Goal: Task Accomplishment & Management: Complete application form

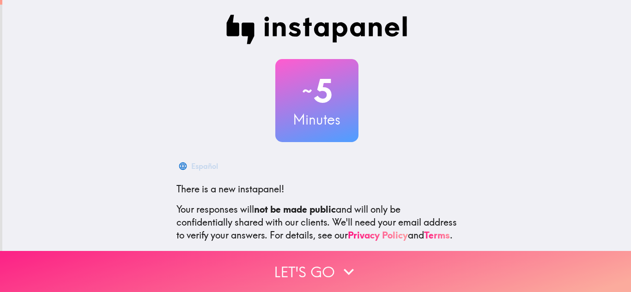
click at [207, 263] on button "Let's go" at bounding box center [315, 271] width 631 height 41
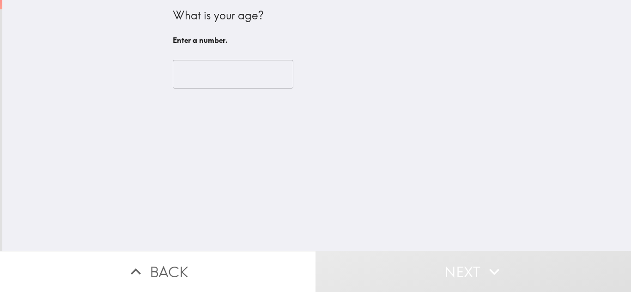
click at [184, 72] on input "number" at bounding box center [233, 74] width 121 height 29
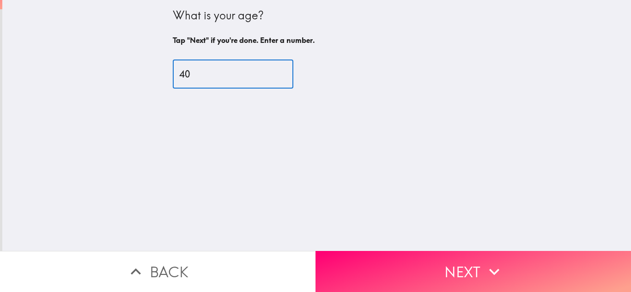
type input "40"
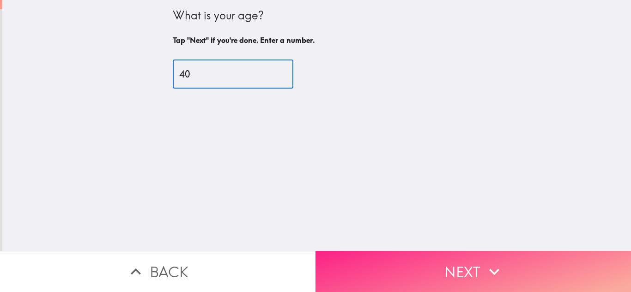
click at [386, 266] on button "Next" at bounding box center [472, 271] width 315 height 41
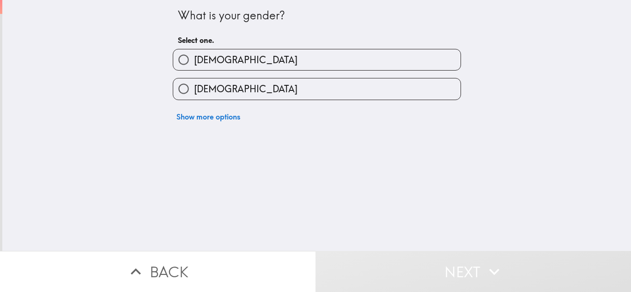
click at [181, 90] on input "[DEMOGRAPHIC_DATA]" at bounding box center [183, 89] width 21 height 21
radio input "true"
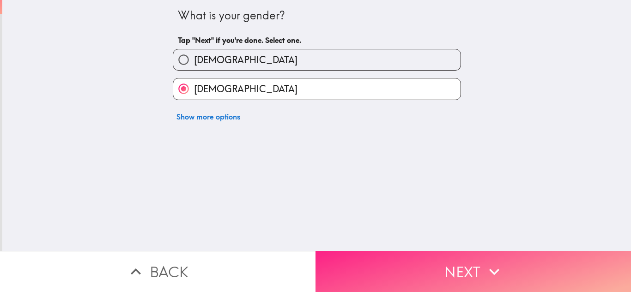
click at [350, 264] on button "Next" at bounding box center [472, 271] width 315 height 41
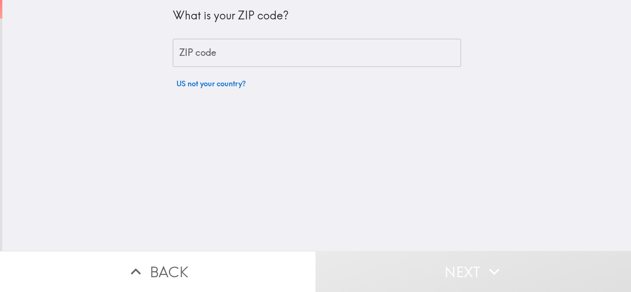
click at [184, 55] on div "ZIP code ZIP code" at bounding box center [317, 53] width 288 height 29
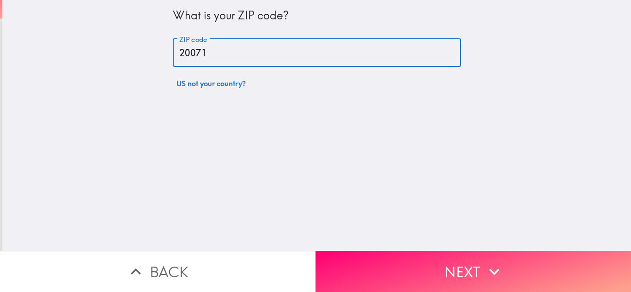
type input "20071"
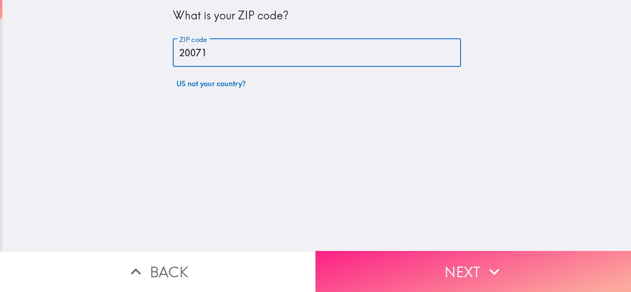
click at [346, 260] on button "Next" at bounding box center [472, 271] width 315 height 41
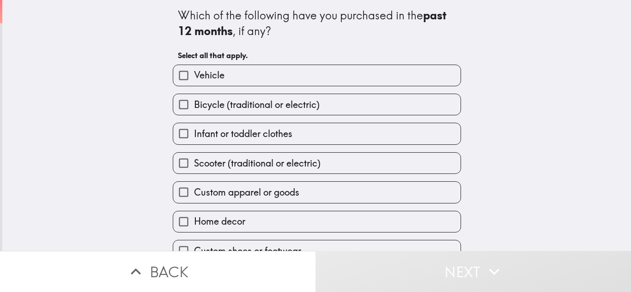
scroll to position [5, 0]
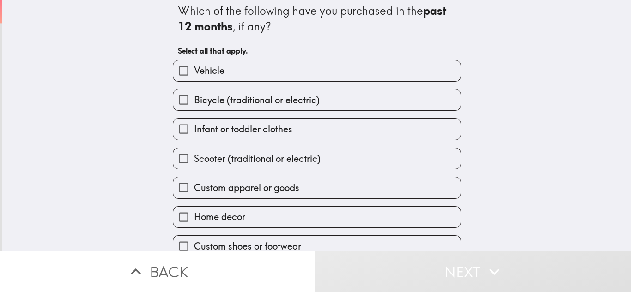
click at [179, 64] on input "Vehicle" at bounding box center [183, 70] width 21 height 21
checkbox input "true"
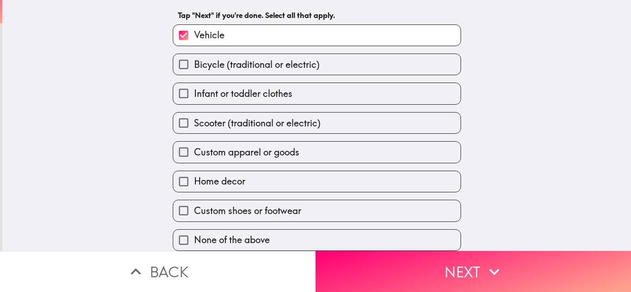
scroll to position [47, 0]
click at [173, 175] on input "Home decor" at bounding box center [183, 181] width 21 height 21
checkbox input "true"
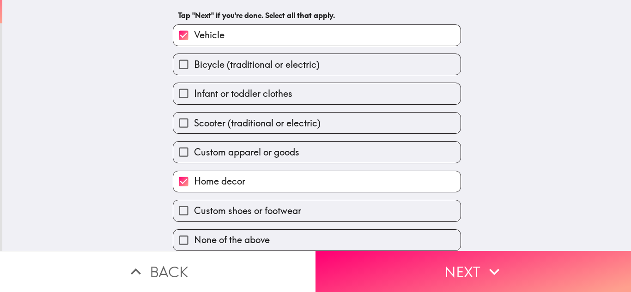
click at [173, 208] on input "Custom shoes or footwear" at bounding box center [183, 210] width 21 height 21
checkbox input "true"
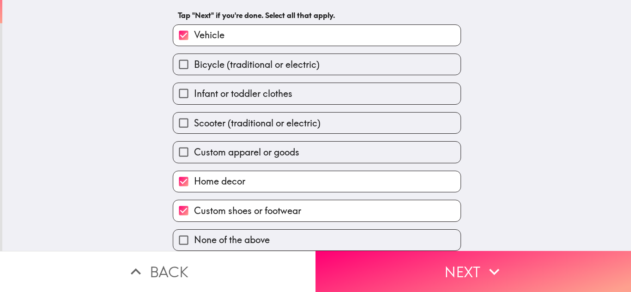
click at [183, 83] on input "Infant or toddler clothes" at bounding box center [183, 93] width 21 height 21
checkbox input "true"
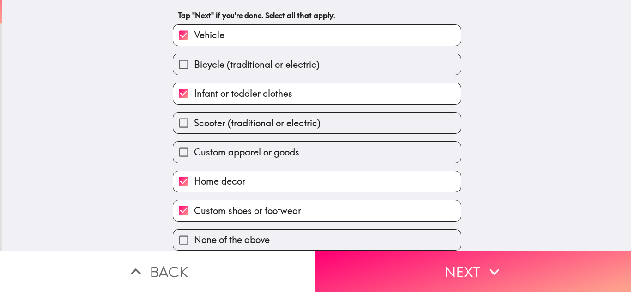
click at [173, 154] on input "Custom apparel or goods" at bounding box center [183, 152] width 21 height 21
checkbox input "true"
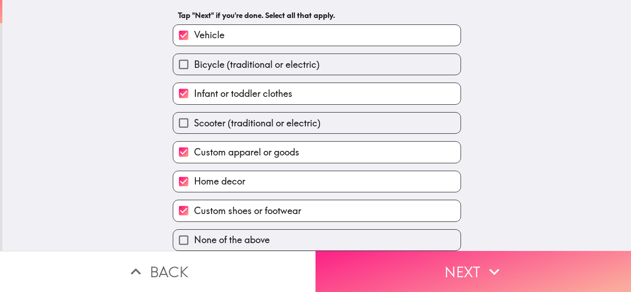
click at [348, 251] on button "Next" at bounding box center [472, 271] width 315 height 41
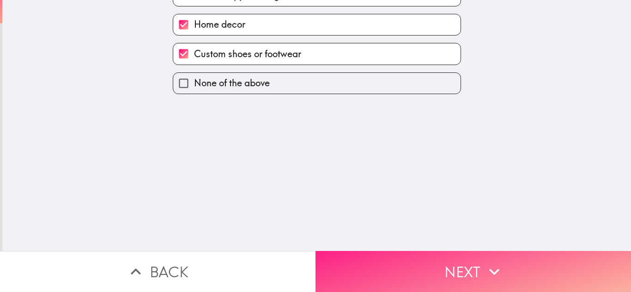
scroll to position [0, 0]
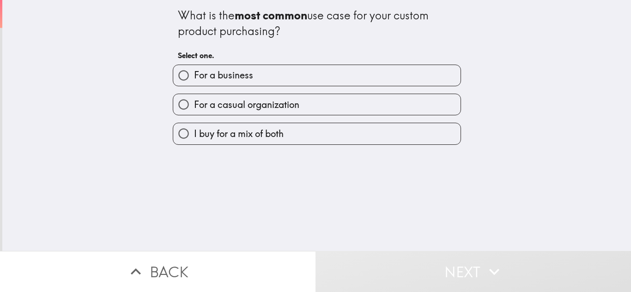
click at [173, 136] on input "I buy for a mix of both" at bounding box center [183, 133] width 21 height 21
radio input "true"
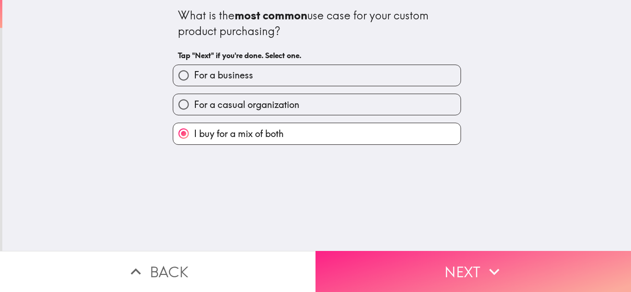
click at [361, 256] on button "Next" at bounding box center [472, 271] width 315 height 41
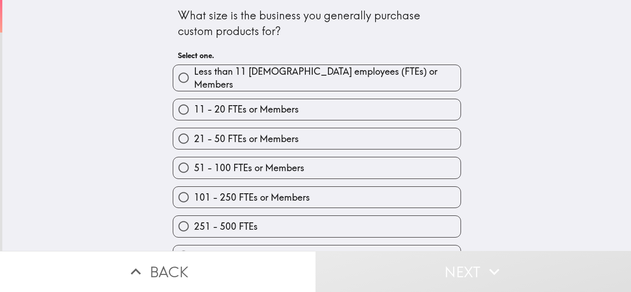
click at [186, 138] on input "21 - 50 FTEs or Members" at bounding box center [183, 138] width 21 height 21
radio input "true"
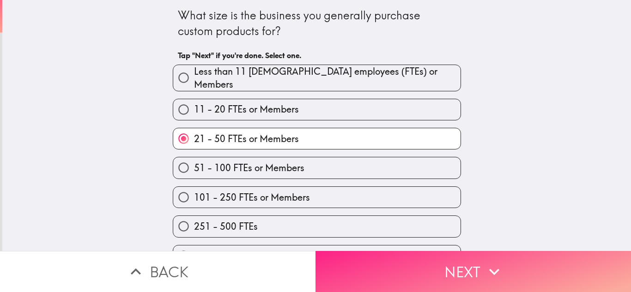
click at [365, 258] on button "Next" at bounding box center [472, 271] width 315 height 41
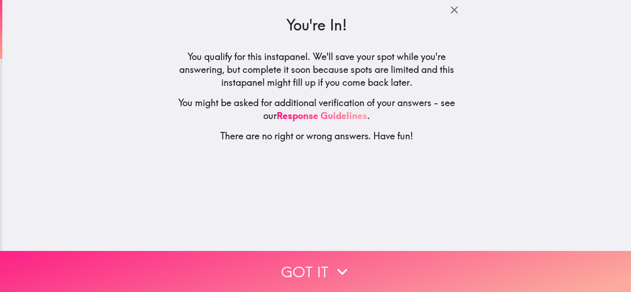
click at [207, 260] on button "Got it" at bounding box center [315, 271] width 631 height 41
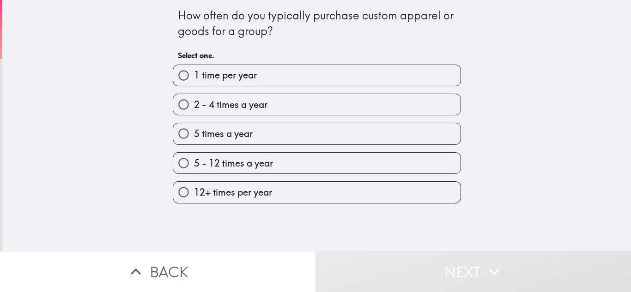
click at [182, 110] on input "2 - 4 times a year" at bounding box center [183, 104] width 21 height 21
radio input "true"
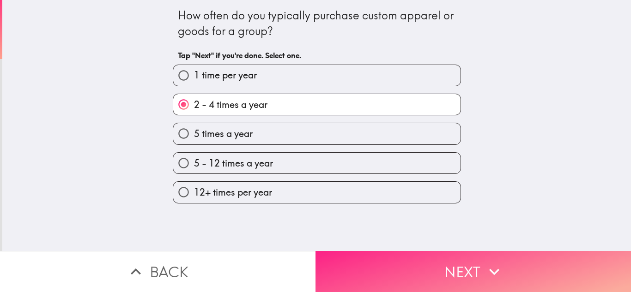
click at [336, 257] on button "Next" at bounding box center [472, 271] width 315 height 41
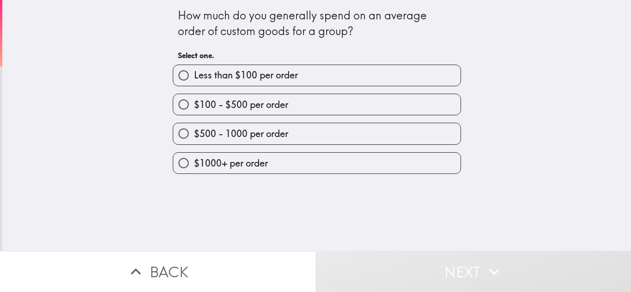
click at [184, 99] on input "$100 - $500 per order" at bounding box center [183, 104] width 21 height 21
radio input "true"
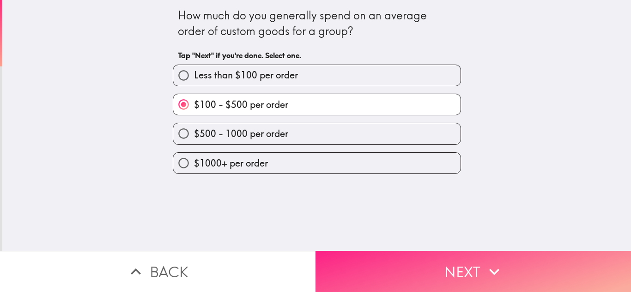
click at [347, 260] on button "Next" at bounding box center [472, 271] width 315 height 41
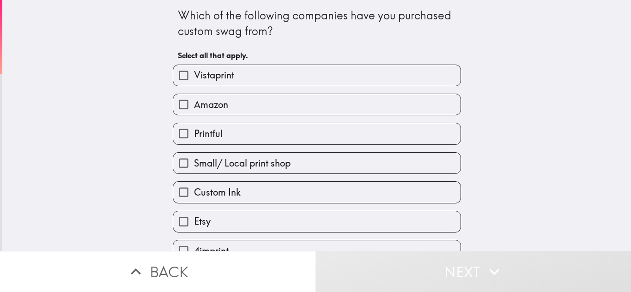
click at [177, 72] on input "Vistaprint" at bounding box center [183, 75] width 21 height 21
checkbox input "true"
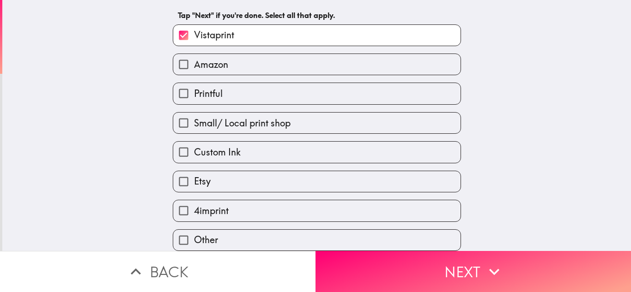
scroll to position [47, 0]
click at [178, 172] on input "Etsy" at bounding box center [183, 181] width 21 height 21
checkbox input "true"
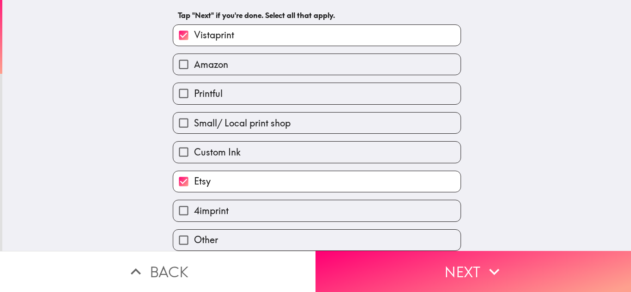
click at [175, 206] on input "4imprint" at bounding box center [183, 210] width 21 height 21
checkbox input "true"
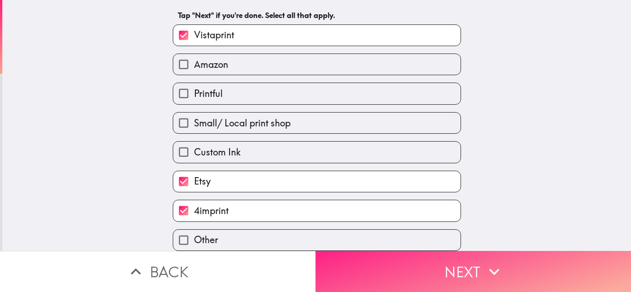
click at [353, 260] on button "Next" at bounding box center [472, 271] width 315 height 41
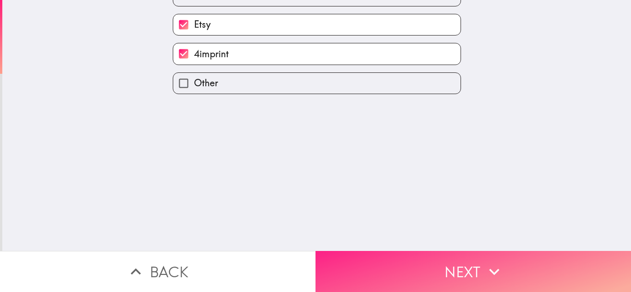
scroll to position [0, 0]
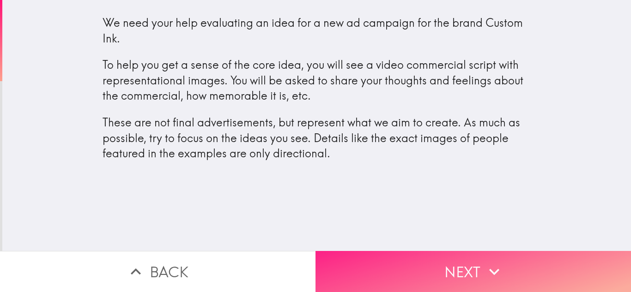
click at [368, 265] on button "Next" at bounding box center [472, 271] width 315 height 41
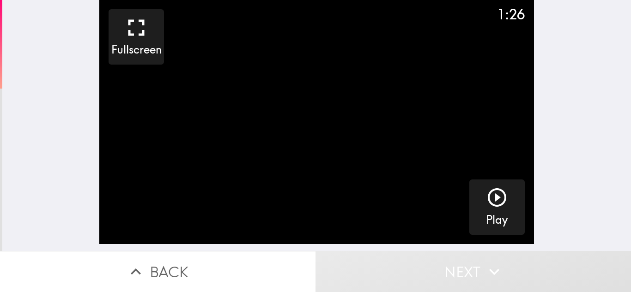
click at [488, 199] on icon "button" at bounding box center [497, 198] width 22 height 22
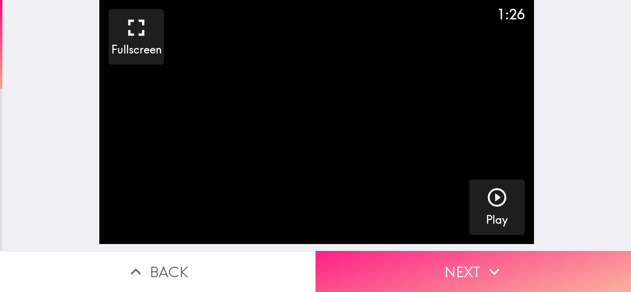
click at [432, 271] on button "Next" at bounding box center [472, 271] width 315 height 41
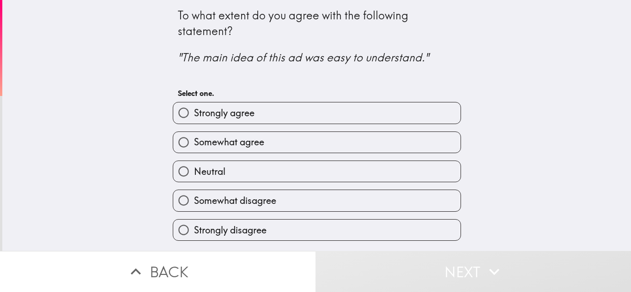
click at [287, 147] on label "Somewhat agree" at bounding box center [316, 142] width 287 height 21
click at [194, 147] on input "Somewhat agree" at bounding box center [183, 142] width 21 height 21
radio input "true"
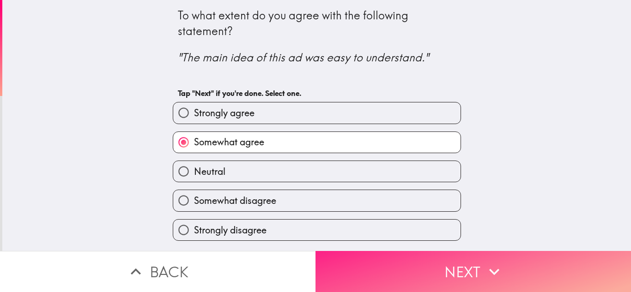
click at [405, 259] on button "Next" at bounding box center [472, 271] width 315 height 41
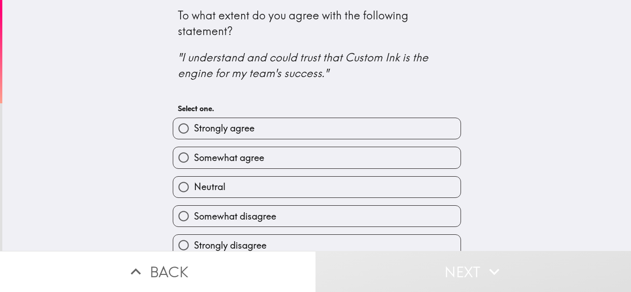
click at [168, 270] on button "Back" at bounding box center [157, 271] width 315 height 41
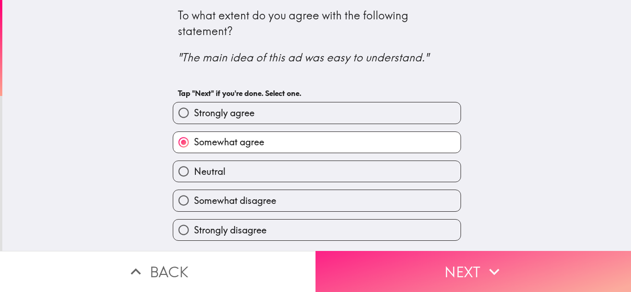
click at [438, 260] on button "Next" at bounding box center [472, 271] width 315 height 41
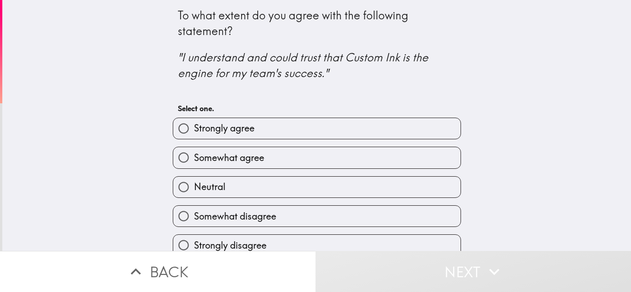
click at [403, 159] on label "Somewhat agree" at bounding box center [316, 157] width 287 height 21
click at [194, 159] on input "Somewhat agree" at bounding box center [183, 157] width 21 height 21
radio input "true"
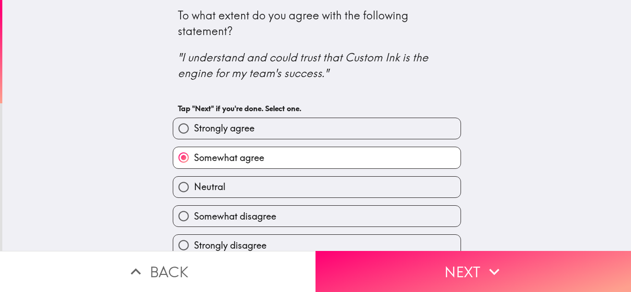
click at [197, 153] on span "Somewhat agree" at bounding box center [229, 157] width 70 height 13
click at [194, 153] on input "Somewhat agree" at bounding box center [183, 157] width 21 height 21
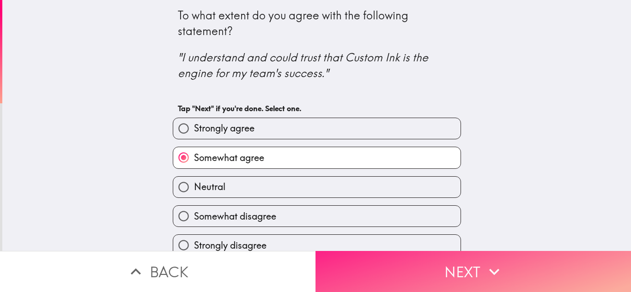
click at [438, 272] on button "Next" at bounding box center [472, 271] width 315 height 41
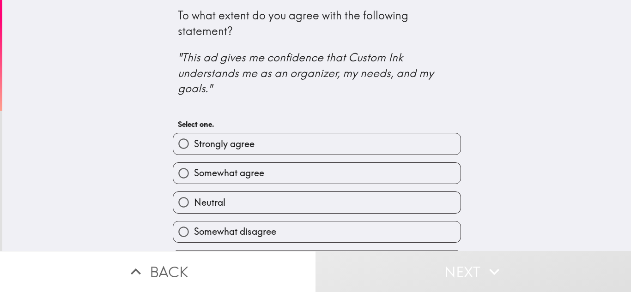
click at [284, 175] on label "Somewhat agree" at bounding box center [316, 173] width 287 height 21
click at [194, 175] on input "Somewhat agree" at bounding box center [183, 173] width 21 height 21
radio input "true"
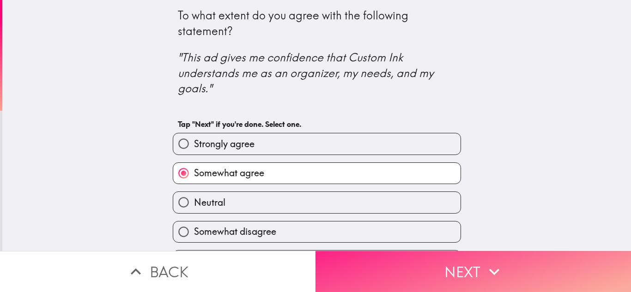
click at [465, 278] on button "Next" at bounding box center [472, 271] width 315 height 41
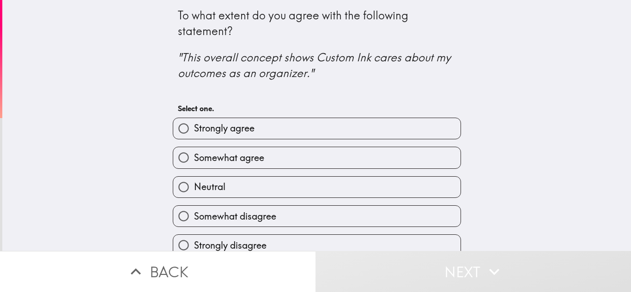
click at [291, 154] on label "Somewhat agree" at bounding box center [316, 157] width 287 height 21
click at [194, 154] on input "Somewhat agree" at bounding box center [183, 157] width 21 height 21
radio input "true"
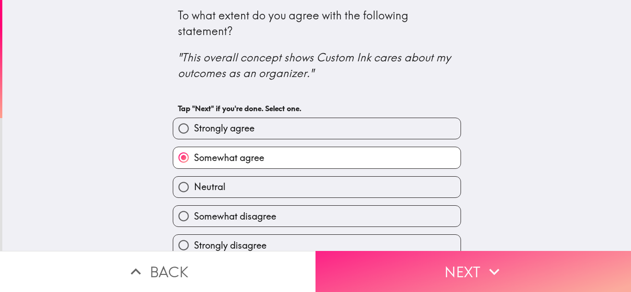
click at [388, 278] on button "Next" at bounding box center [472, 271] width 315 height 41
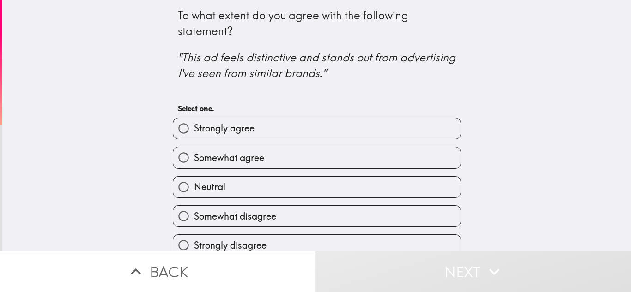
scroll to position [12, 0]
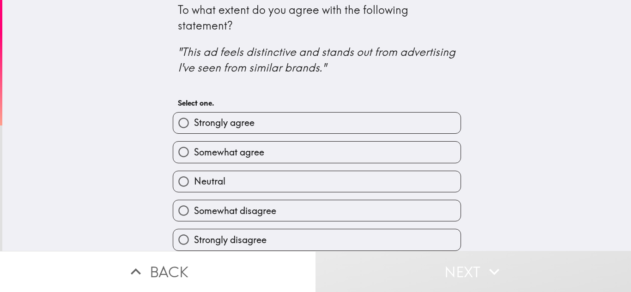
click at [262, 146] on label "Somewhat agree" at bounding box center [316, 152] width 287 height 21
click at [194, 146] on input "Somewhat agree" at bounding box center [183, 152] width 21 height 21
radio input "true"
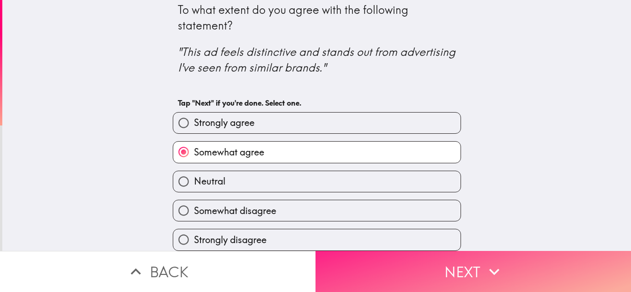
click at [435, 264] on button "Next" at bounding box center [472, 271] width 315 height 41
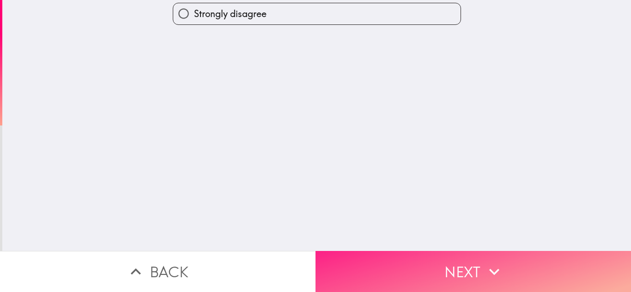
scroll to position [0, 0]
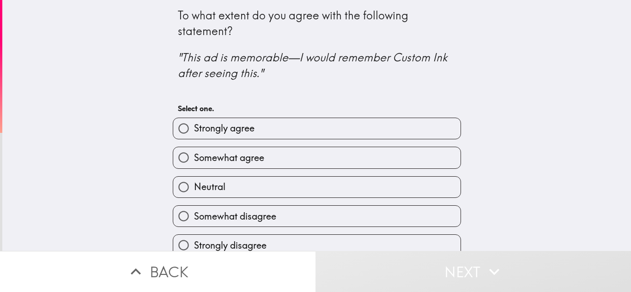
click at [280, 156] on label "Somewhat agree" at bounding box center [316, 157] width 287 height 21
click at [194, 156] on input "Somewhat agree" at bounding box center [183, 157] width 21 height 21
radio input "true"
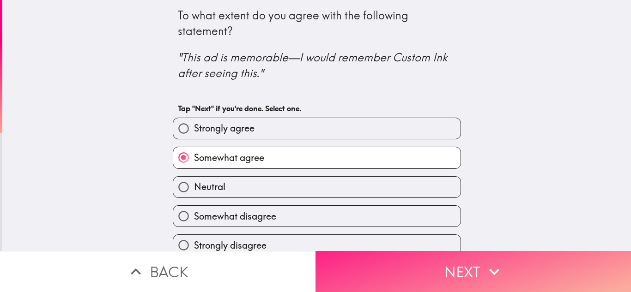
click at [390, 265] on button "Next" at bounding box center [472, 271] width 315 height 41
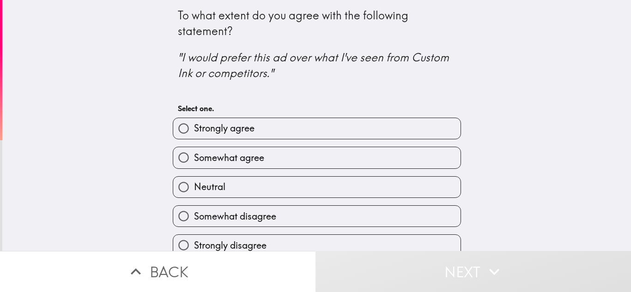
scroll to position [12, 0]
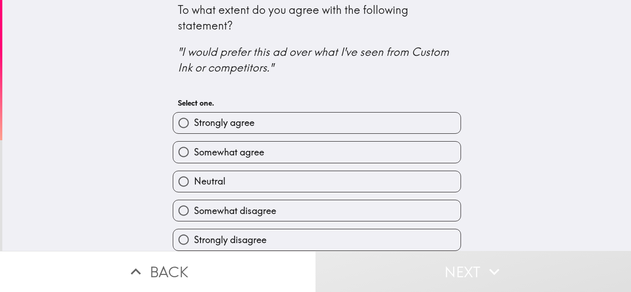
click at [300, 145] on label "Somewhat agree" at bounding box center [316, 152] width 287 height 21
click at [194, 145] on input "Somewhat agree" at bounding box center [183, 152] width 21 height 21
radio input "true"
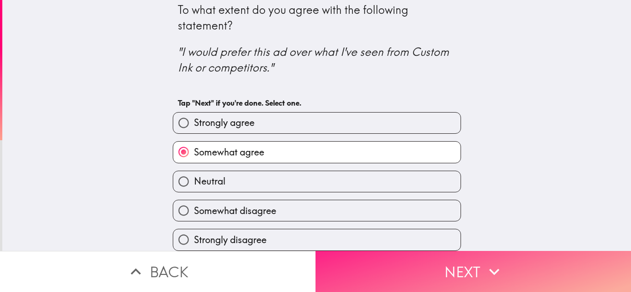
click at [382, 254] on button "Next" at bounding box center [472, 271] width 315 height 41
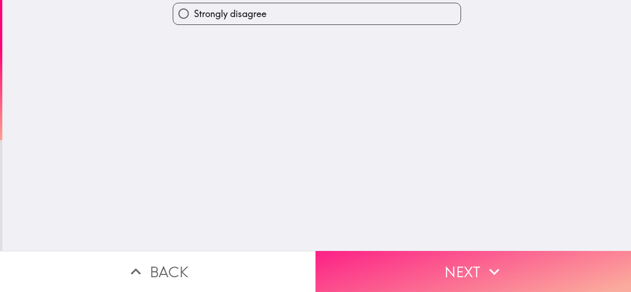
scroll to position [0, 0]
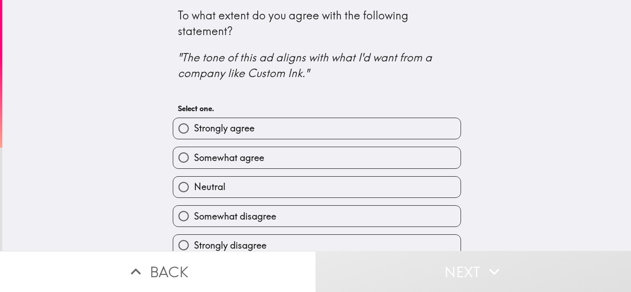
click at [307, 154] on label "Somewhat agree" at bounding box center [316, 157] width 287 height 21
click at [194, 154] on input "Somewhat agree" at bounding box center [183, 157] width 21 height 21
radio input "true"
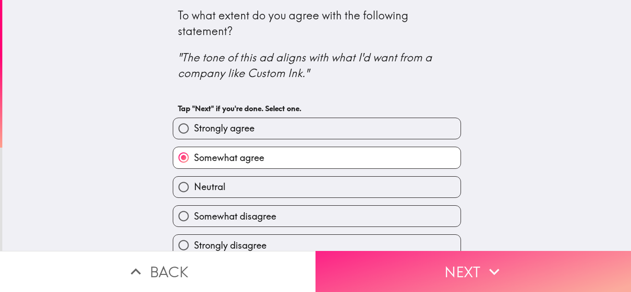
click at [375, 258] on button "Next" at bounding box center [472, 271] width 315 height 41
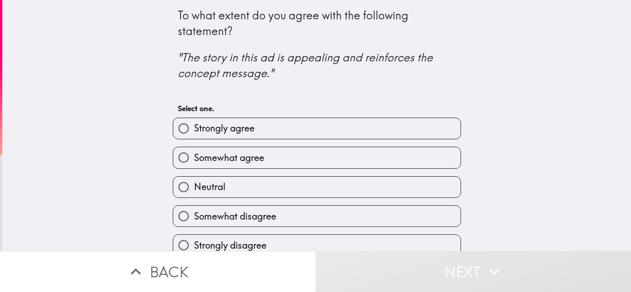
click at [323, 151] on label "Somewhat agree" at bounding box center [316, 157] width 287 height 21
click at [194, 151] on input "Somewhat agree" at bounding box center [183, 157] width 21 height 21
radio input "true"
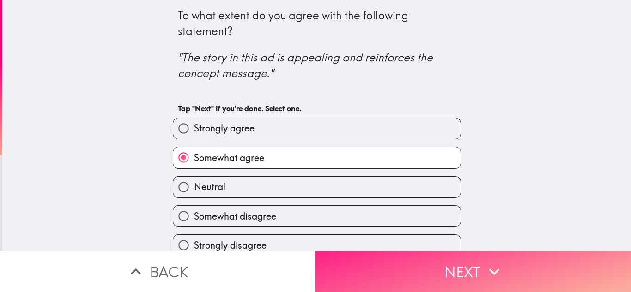
click at [367, 261] on button "Next" at bounding box center [472, 271] width 315 height 41
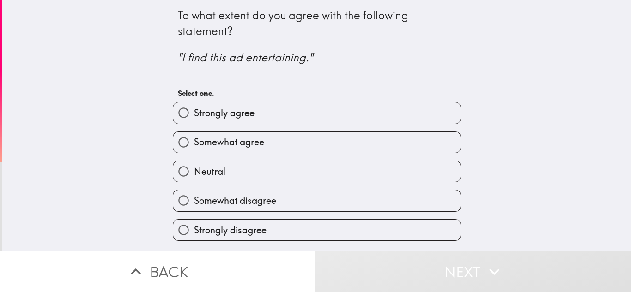
click at [310, 138] on label "Somewhat agree" at bounding box center [316, 142] width 287 height 21
click at [194, 138] on input "Somewhat agree" at bounding box center [183, 142] width 21 height 21
radio input "true"
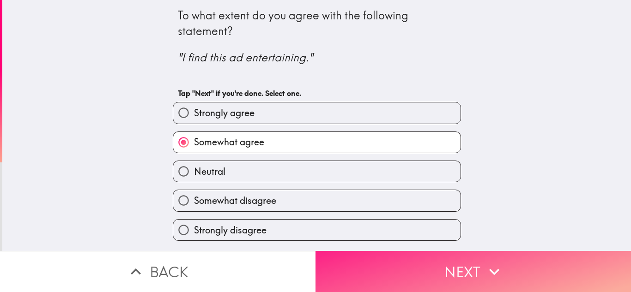
click at [354, 264] on button "Next" at bounding box center [472, 271] width 315 height 41
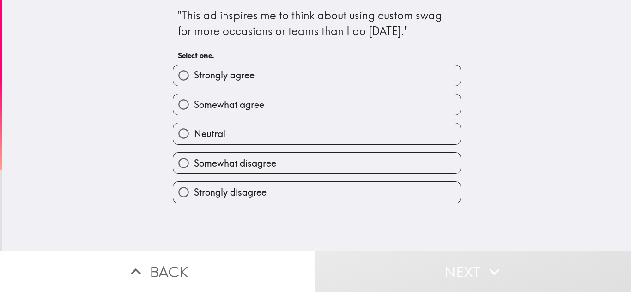
click at [315, 101] on label "Somewhat agree" at bounding box center [316, 104] width 287 height 21
click at [194, 101] on input "Somewhat agree" at bounding box center [183, 104] width 21 height 21
radio input "true"
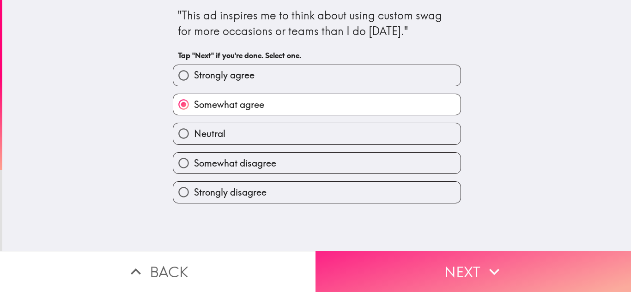
click at [376, 252] on button "Next" at bounding box center [472, 271] width 315 height 41
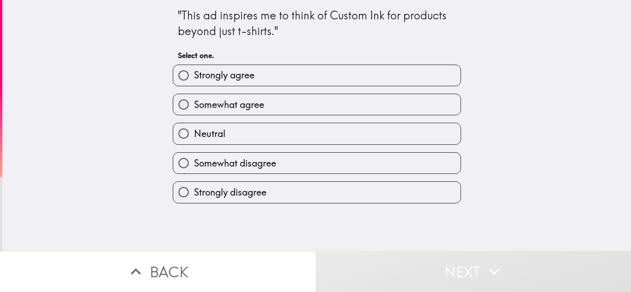
click at [333, 111] on label "Somewhat agree" at bounding box center [316, 104] width 287 height 21
click at [194, 111] on input "Somewhat agree" at bounding box center [183, 104] width 21 height 21
radio input "true"
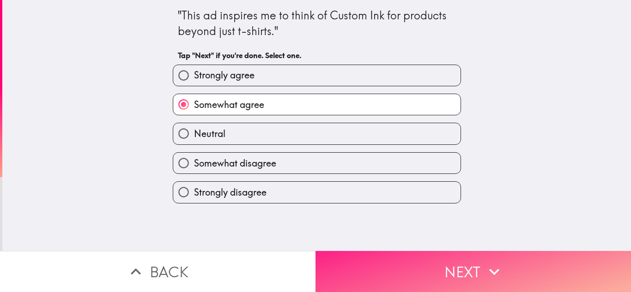
click at [371, 260] on button "Next" at bounding box center [472, 271] width 315 height 41
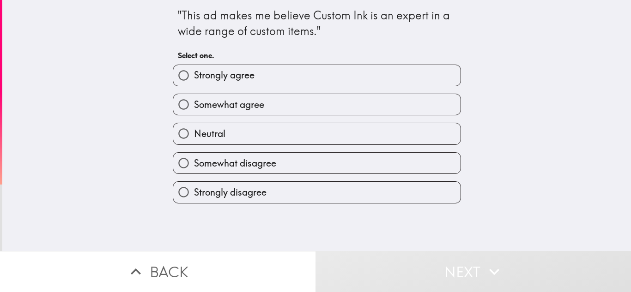
click at [316, 104] on label "Somewhat agree" at bounding box center [316, 104] width 287 height 21
click at [194, 104] on input "Somewhat agree" at bounding box center [183, 104] width 21 height 21
radio input "true"
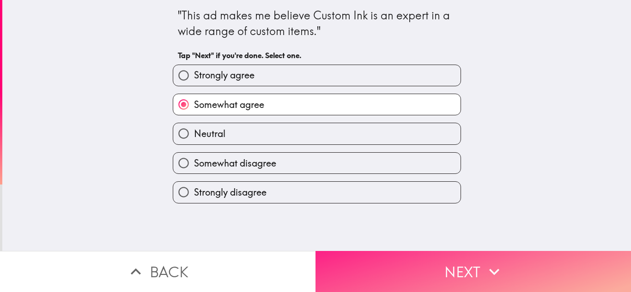
click at [361, 257] on button "Next" at bounding box center [472, 271] width 315 height 41
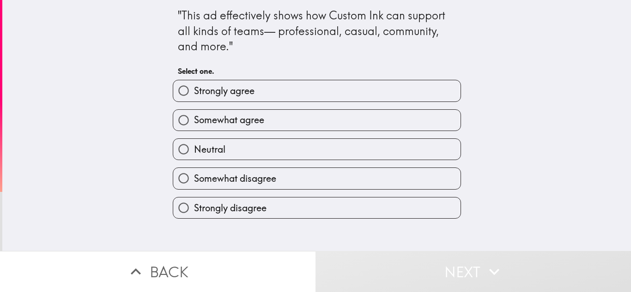
click at [285, 125] on label "Somewhat agree" at bounding box center [316, 120] width 287 height 21
click at [194, 125] on input "Somewhat agree" at bounding box center [183, 120] width 21 height 21
radio input "true"
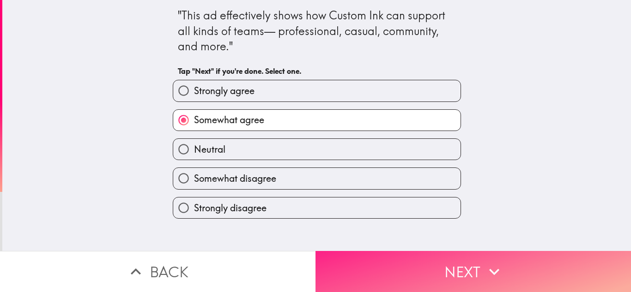
click at [379, 255] on button "Next" at bounding box center [472, 271] width 315 height 41
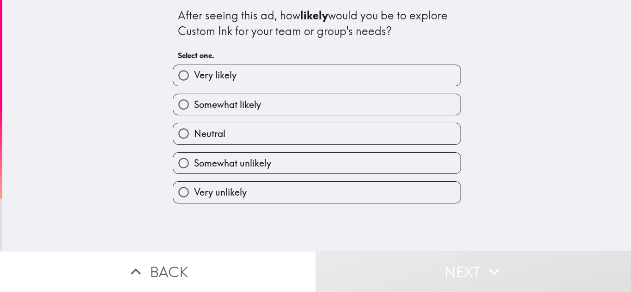
click at [294, 76] on label "Very likely" at bounding box center [316, 75] width 287 height 21
click at [194, 76] on input "Very likely" at bounding box center [183, 75] width 21 height 21
radio input "true"
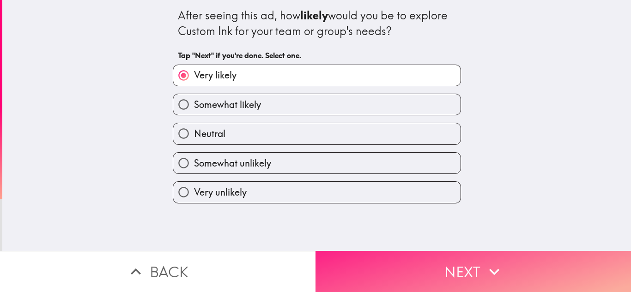
click at [360, 252] on button "Next" at bounding box center [472, 271] width 315 height 41
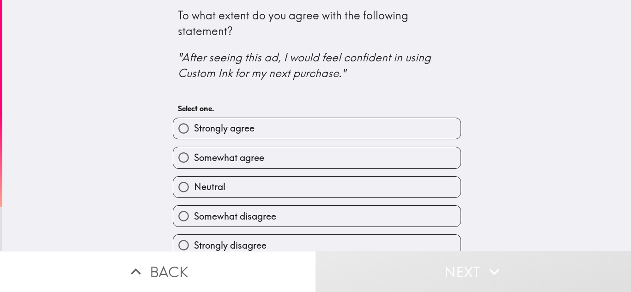
scroll to position [12, 0]
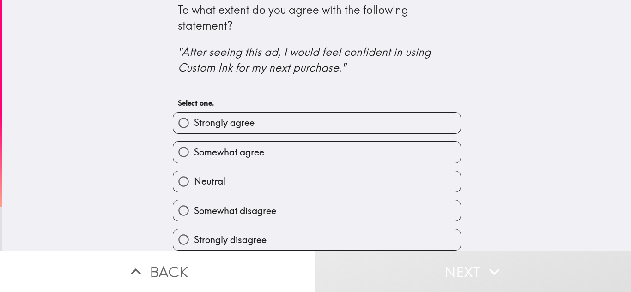
click at [303, 145] on label "Somewhat agree" at bounding box center [316, 152] width 287 height 21
click at [194, 145] on input "Somewhat agree" at bounding box center [183, 152] width 21 height 21
radio input "true"
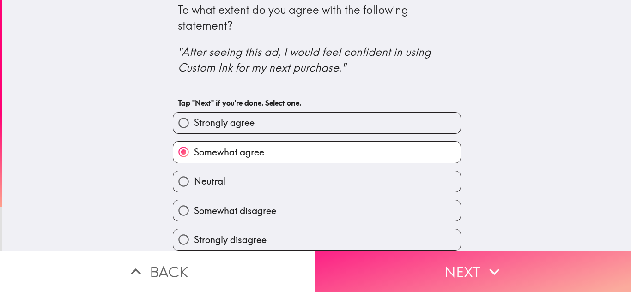
click at [362, 264] on button "Next" at bounding box center [472, 271] width 315 height 41
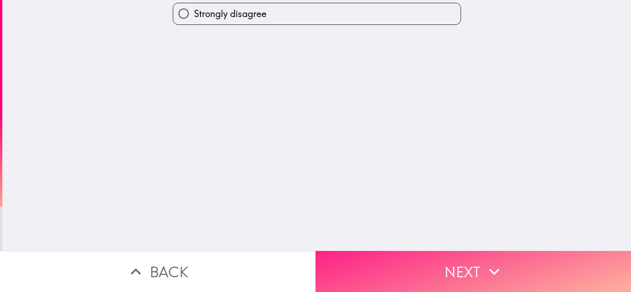
scroll to position [0, 0]
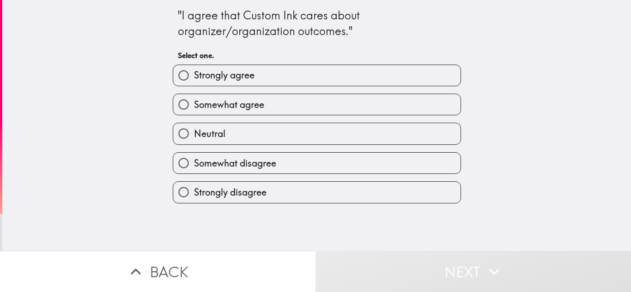
click at [294, 110] on label "Somewhat agree" at bounding box center [316, 104] width 287 height 21
click at [194, 110] on input "Somewhat agree" at bounding box center [183, 104] width 21 height 21
radio input "true"
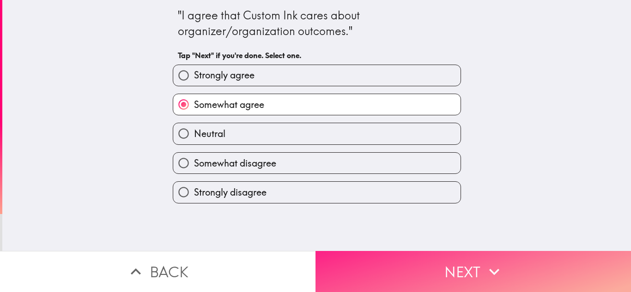
click at [360, 263] on button "Next" at bounding box center [472, 271] width 315 height 41
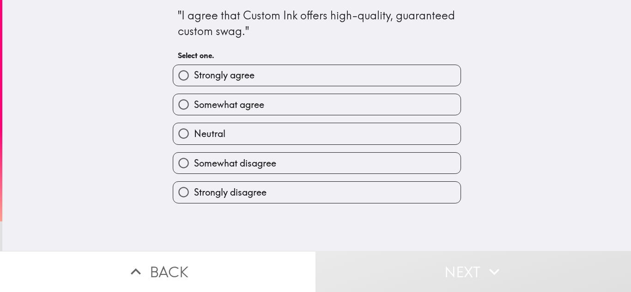
click at [307, 108] on label "Somewhat agree" at bounding box center [316, 104] width 287 height 21
click at [194, 108] on input "Somewhat agree" at bounding box center [183, 104] width 21 height 21
radio input "true"
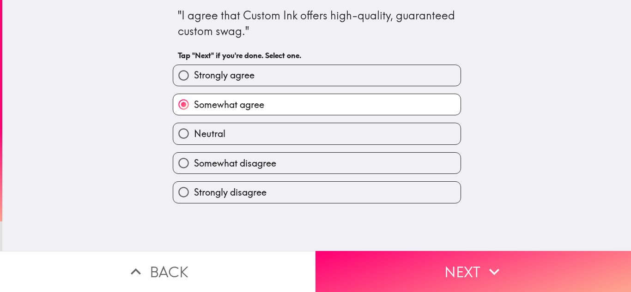
drag, startPoint x: 496, startPoint y: 159, endPoint x: 518, endPoint y: 168, distance: 23.7
click at [518, 168] on div ""I agree that Custom Ink offers high-quality, guaranteed custom swag." Tap "Nex…" at bounding box center [316, 125] width 629 height 251
click at [559, 113] on div ""I agree that Custom Ink offers high-quality, guaranteed custom swag." Tap "Nex…" at bounding box center [316, 125] width 629 height 251
click at [558, 113] on div ""I agree that Custom Ink offers high-quality, guaranteed custom swag." Tap "Nex…" at bounding box center [316, 125] width 629 height 251
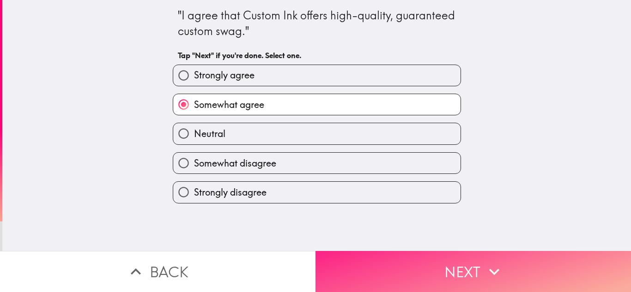
click at [414, 274] on button "Next" at bounding box center [472, 271] width 315 height 41
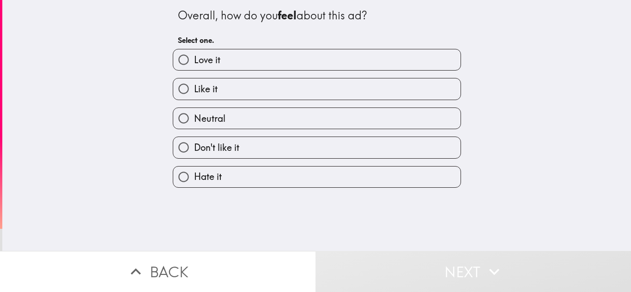
click at [284, 91] on label "Like it" at bounding box center [316, 89] width 287 height 21
click at [194, 91] on input "Like it" at bounding box center [183, 89] width 21 height 21
radio input "true"
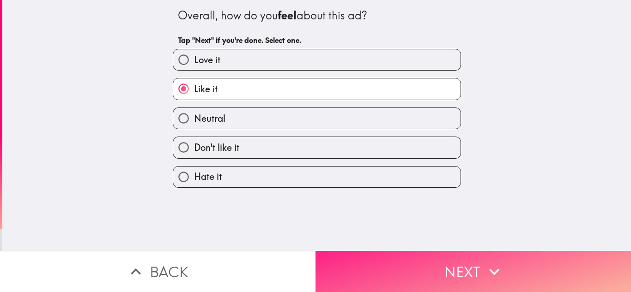
click at [423, 262] on button "Next" at bounding box center [472, 271] width 315 height 41
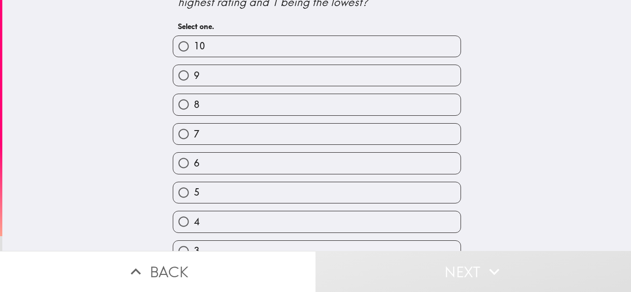
scroll to position [36, 0]
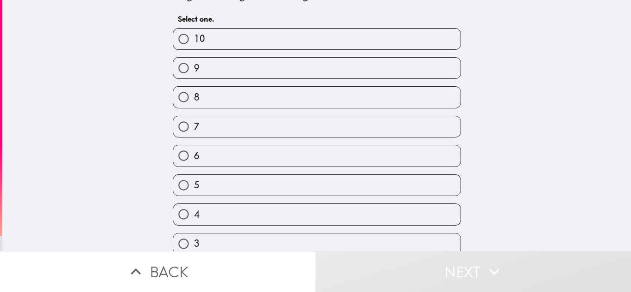
click at [281, 102] on label "8" at bounding box center [316, 97] width 287 height 21
click at [194, 102] on input "8" at bounding box center [183, 97] width 21 height 21
radio input "true"
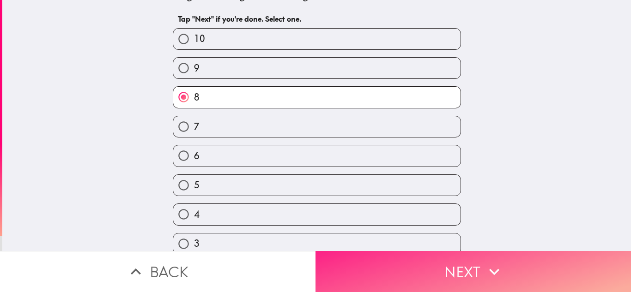
click at [446, 263] on button "Next" at bounding box center [472, 271] width 315 height 41
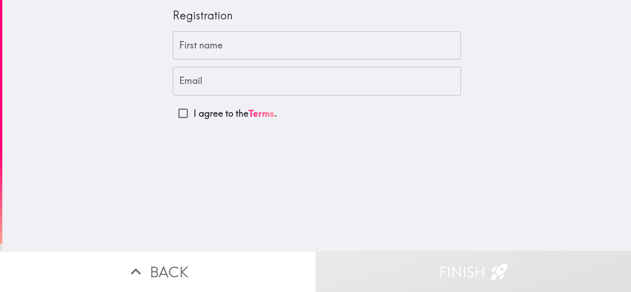
click at [278, 48] on input "First name" at bounding box center [317, 45] width 288 height 29
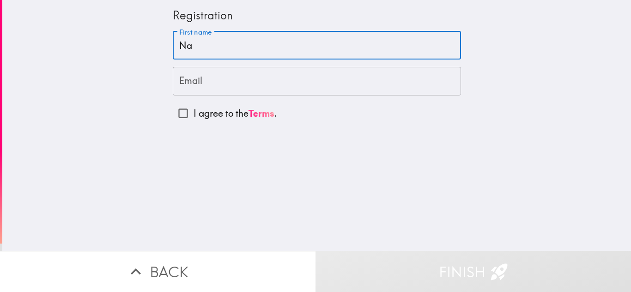
type input "N"
type input "Kiki J"
click at [299, 83] on input "Email" at bounding box center [317, 81] width 288 height 29
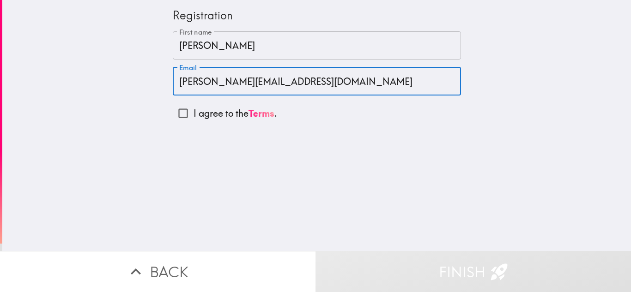
type input "jones.nak@gmail.com"
click at [256, 115] on link "Terms" at bounding box center [261, 114] width 26 height 12
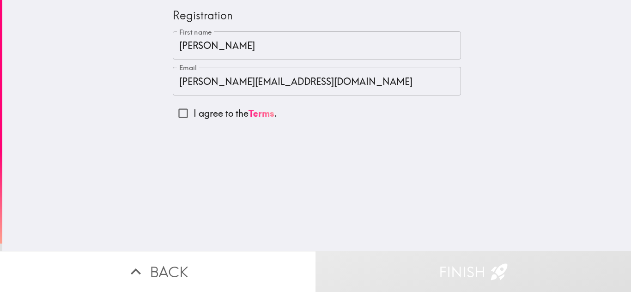
click at [175, 114] on input "I agree to the Terms ." at bounding box center [183, 113] width 21 height 21
checkbox input "true"
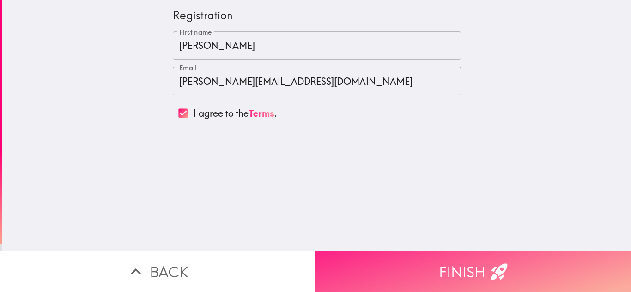
click at [406, 265] on button "Finish" at bounding box center [472, 271] width 315 height 41
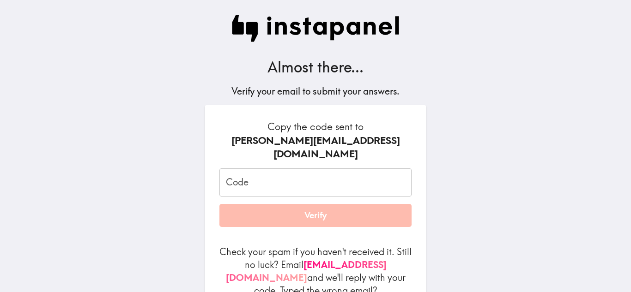
click at [305, 169] on input "Code" at bounding box center [315, 183] width 192 height 29
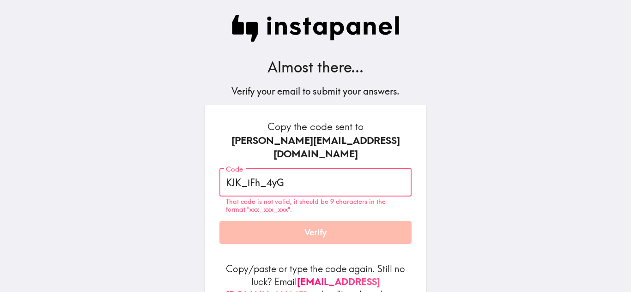
type input "KJK_iFh_4yG"
click at [389, 214] on form "Copy the code sent to jones.nak@gmail.com Code KJK_iFh_4yG Code That code is no…" at bounding box center [315, 223] width 192 height 207
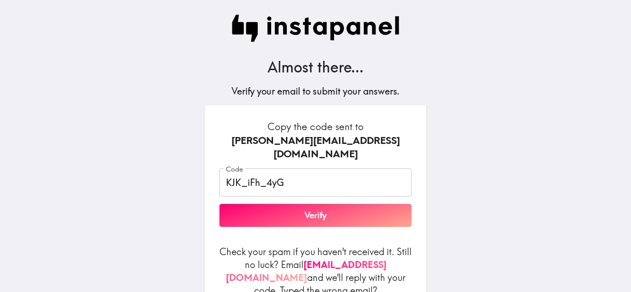
click at [399, 204] on button "Verify" at bounding box center [315, 215] width 192 height 23
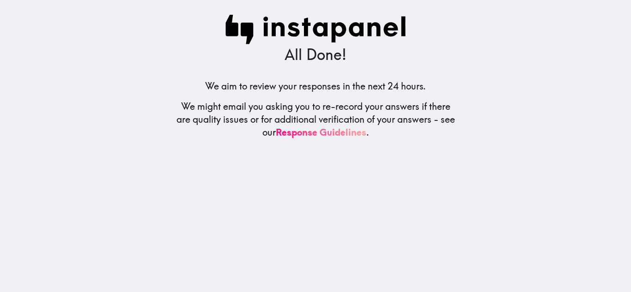
click at [219, 160] on div "All Done! We aim to review your responses in the next 24 hours. We might email …" at bounding box center [316, 146] width 296 height 292
click at [320, 133] on link "Response Guidelines" at bounding box center [321, 133] width 91 height 12
click at [286, 96] on div "All Done! We aim to review your responses in the next 24 hours. We might email …" at bounding box center [316, 146] width 296 height 292
